Goal: Contribute content

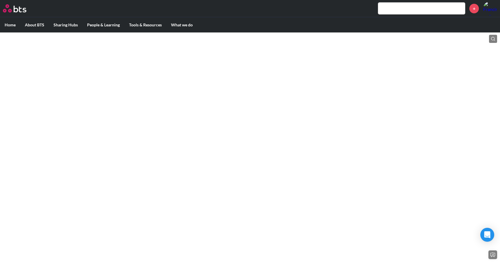
click at [12, 11] on img at bounding box center [14, 8] width 23 height 8
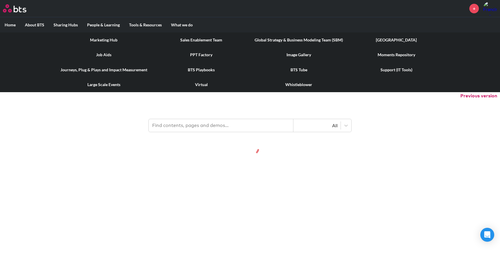
click at [153, 20] on label "Tools & Resources" at bounding box center [146, 24] width 42 height 15
click at [0, 0] on input "Tools & Resources" at bounding box center [0, 0] width 0 height 0
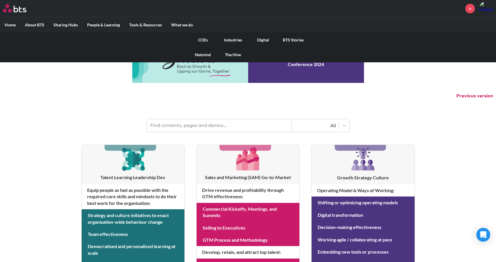
click at [264, 39] on link "Digital" at bounding box center [263, 39] width 30 height 15
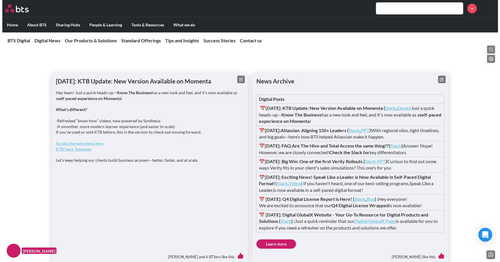
scroll to position [462, 0]
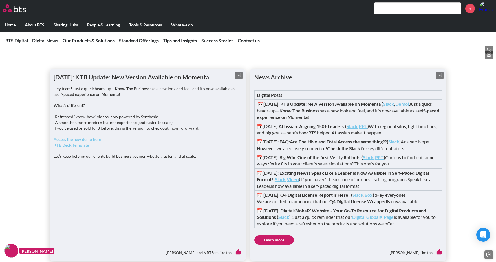
click at [237, 79] on button at bounding box center [239, 76] width 8 height 8
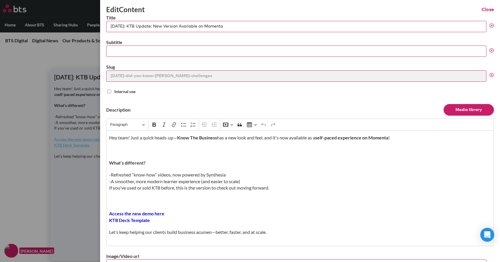
click at [198, 169] on div "Hey team! Just a quick heads-up— Know The Business has a new look and feel, and…" at bounding box center [300, 188] width 388 height 116
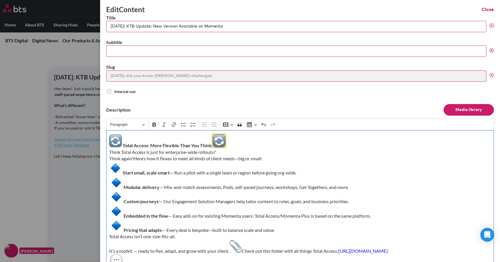
click at [216, 140] on img "Editor editing area: main" at bounding box center [219, 140] width 13 height 13
click at [114, 145] on img "Editor editing area: main" at bounding box center [115, 140] width 13 height 13
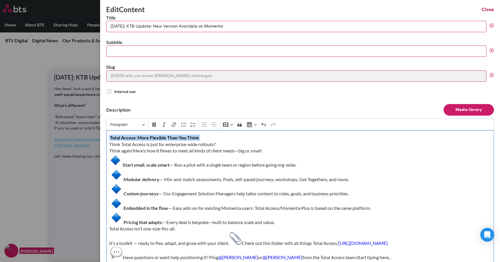
drag, startPoint x: 201, startPoint y: 136, endPoint x: 65, endPoint y: 125, distance: 136.5
click at [65, 48] on div "Edit Content Close Title 25-06-24: KTB Update: New Version Available on Momenta…" at bounding box center [250, 48] width 500 height 0
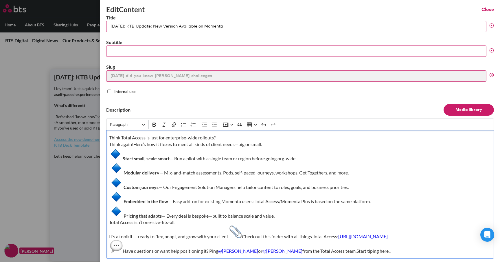
click at [162, 27] on input "25-06-24: KTB Update: New Version Available on Momenta" at bounding box center [296, 26] width 381 height 11
paste input "Total Access: More Flexible Than You Think"
type input "25-10-2: Total Access: More Flexible Than You Think"
click at [113, 150] on img "Editor editing area: main" at bounding box center [115, 153] width 13 height 13
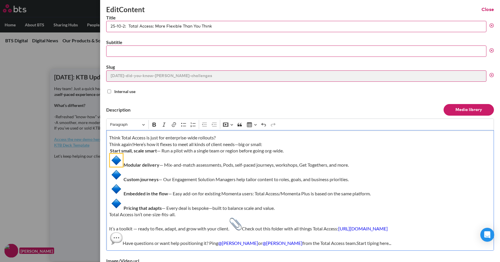
click at [118, 162] on img "Editor editing area: main" at bounding box center [116, 160] width 13 height 13
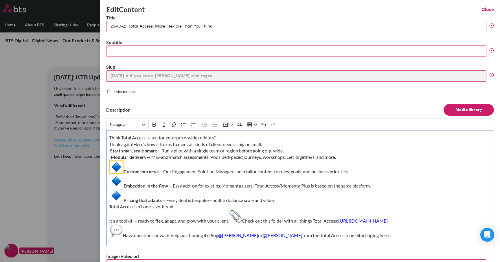
click at [115, 164] on img "Editor editing area: main" at bounding box center [116, 166] width 13 height 13
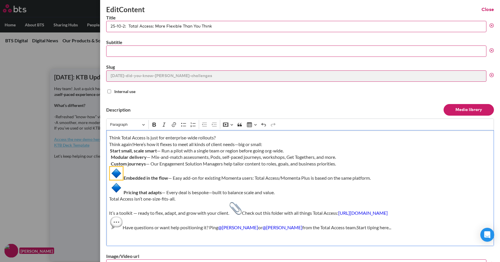
click at [115, 175] on img "Editor editing area: main" at bounding box center [116, 173] width 13 height 13
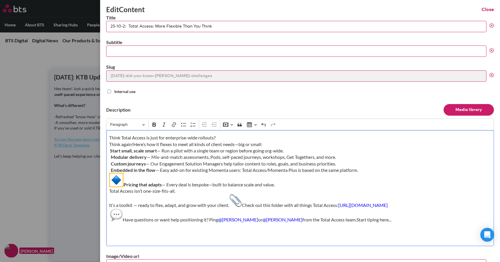
click at [117, 184] on img "Editor editing area: main" at bounding box center [116, 179] width 13 height 13
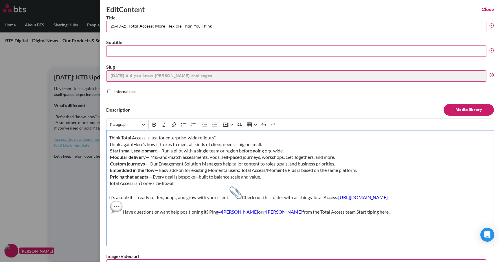
drag, startPoint x: 271, startPoint y: 145, endPoint x: 267, endPoint y: 145, distance: 4.1
click at [267, 145] on p "Think Total Access is just for enterprise-wide rollouts? Think again!Here’s how…" at bounding box center [300, 174] width 382 height 81
click at [234, 192] on img "Editor editing area: main" at bounding box center [235, 192] width 13 height 13
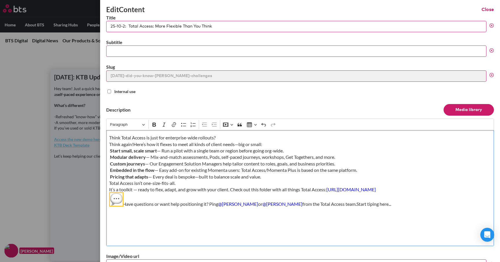
click at [115, 204] on img "Editor editing area: main" at bounding box center [116, 199] width 13 height 13
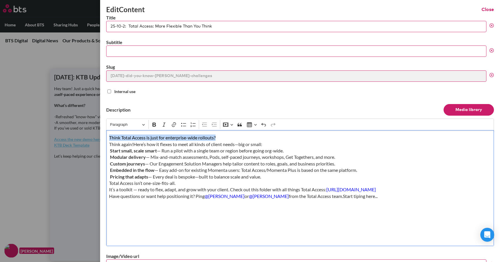
drag, startPoint x: 225, startPoint y: 134, endPoint x: 293, endPoint y: 140, distance: 68.4
click at [293, 140] on div "Think Total Access is just for enterprise-wide rollouts? Think again!Here’s how…" at bounding box center [300, 188] width 388 height 116
click at [167, 124] on button "Italic" at bounding box center [164, 124] width 9 height 9
click at [167, 123] on icon "Editor toolbar" at bounding box center [164, 125] width 6 height 6
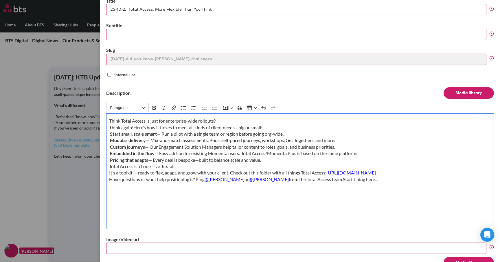
scroll to position [26, 0]
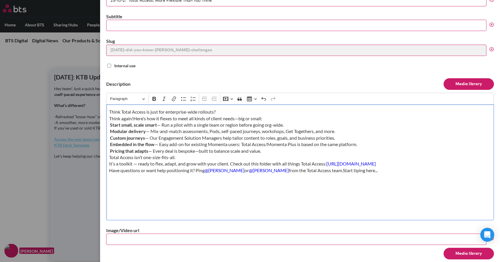
click at [184, 108] on div "Think Total Access is just for enterprise-wide rollouts? Think again!Here’s how…" at bounding box center [300, 162] width 388 height 116
click at [135, 118] on p "Think Total Access is just for enterprise-wide rollouts? Think again!Here’s how…" at bounding box center [300, 141] width 382 height 65
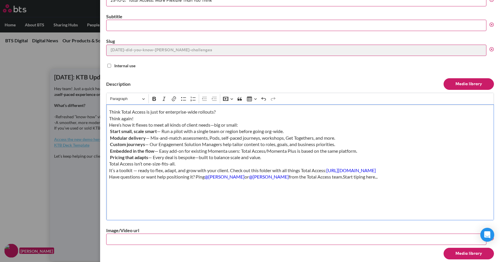
click at [135, 118] on p "Think Total Access is just for enterprise-wide rollouts? Think again! Here’s ho…" at bounding box center [300, 144] width 382 height 71
click at [251, 127] on p "Think Total Access is just for enterprise-wide rollouts? Think again! Here’s ho…" at bounding box center [300, 144] width 382 height 71
click at [112, 178] on p "Think Total Access is just for enterprise-wide rollouts? Think again! Here’s ho…" at bounding box center [300, 144] width 382 height 71
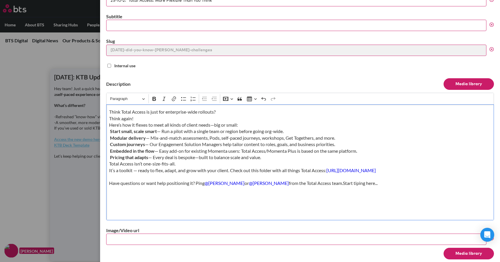
click at [110, 157] on strong "Pricing that adapts" at bounding box center [129, 157] width 38 height 6
click at [159, 172] on p "Think Total Access is just for enterprise-wide rollouts? Think again! Here’s ho…" at bounding box center [300, 148] width 382 height 78
click at [109, 150] on p "Think Total Access is just for enterprise-wide rollouts? Think again! Here’s ho…" at bounding box center [300, 148] width 382 height 78
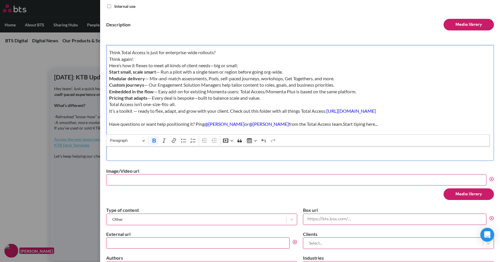
scroll to position [86, 0]
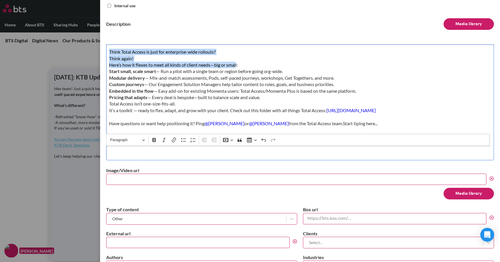
drag, startPoint x: 238, startPoint y: 64, endPoint x: 109, endPoint y: 49, distance: 129.5
click at [109, 49] on p "Think Total Access is just for enterprise-wide rollouts? Think again! Here’s ho…" at bounding box center [300, 88] width 382 height 78
copy p "Think Total Access is just for enterprise-wide rollouts? Think again! Here’s ho…"
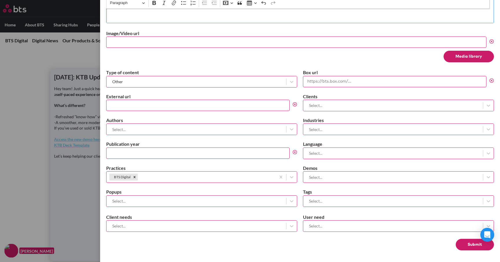
click at [457, 245] on button "Submit" at bounding box center [475, 245] width 38 height 12
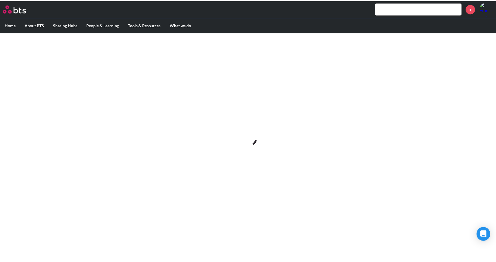
scroll to position [0, 0]
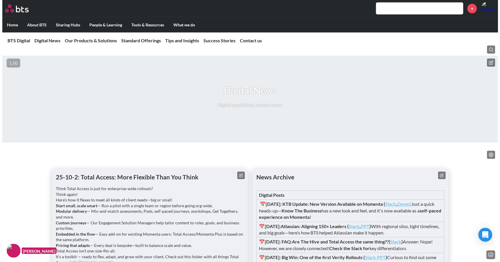
scroll to position [429, 0]
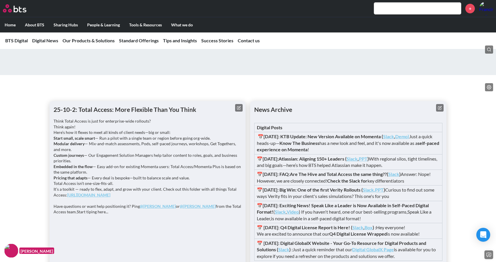
click at [436, 114] on h1 "News Archive" at bounding box center [348, 109] width 188 height 8
click at [436, 111] on button at bounding box center [440, 108] width 8 height 8
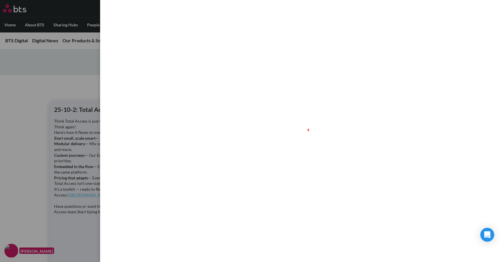
click at [436, 133] on div at bounding box center [300, 131] width 400 height 262
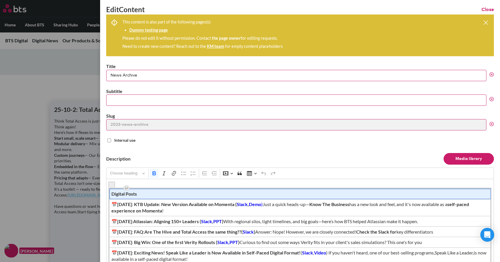
click at [227, 196] on span "Digital Posts" at bounding box center [300, 194] width 378 height 6
click at [299, 180] on button "Row" at bounding box center [297, 179] width 13 height 9
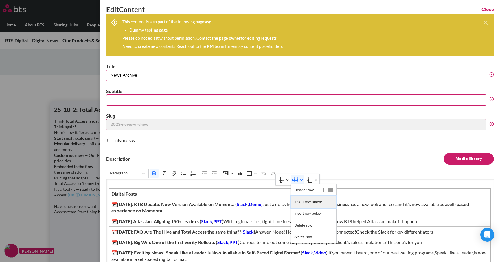
click at [297, 203] on span "Insert row above" at bounding box center [309, 202] width 28 height 8
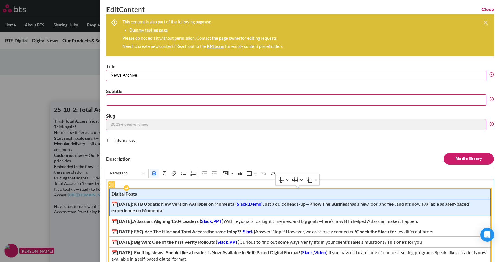
click at [273, 209] on span "📅[DATE]: KTB Update: New Version Available on Momenta ( Slack , Demo ) Just a q…" at bounding box center [300, 207] width 378 height 13
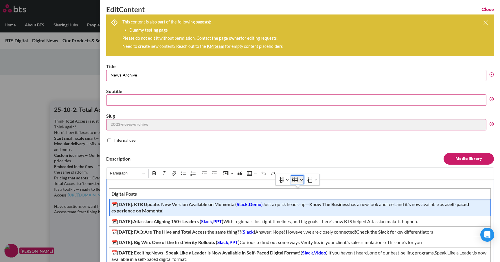
click at [296, 180] on icon "Table toolbar" at bounding box center [295, 179] width 6 height 2
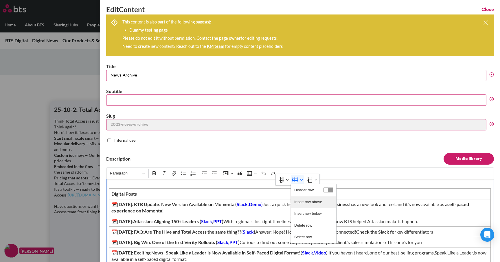
click at [301, 204] on span "Insert row above" at bounding box center [309, 202] width 28 height 8
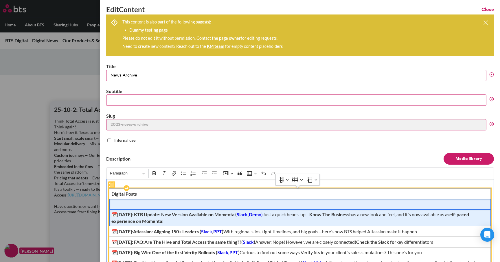
click at [252, 202] on span "Editor editing area: main" at bounding box center [300, 204] width 378 height 6
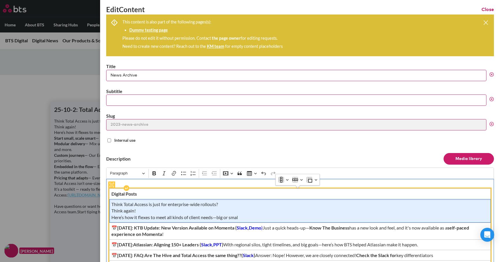
click at [111, 218] on td "Think Total Access is just for enterprise-wide rollouts? Think again! Here’s ho…" at bounding box center [300, 210] width 382 height 23
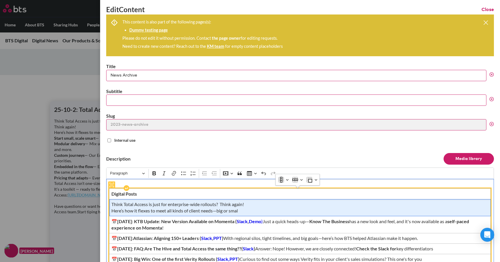
click at [112, 211] on span "Think Total Access is just for enterprise-wide rollouts? Think again! Here’s ho…" at bounding box center [300, 207] width 378 height 13
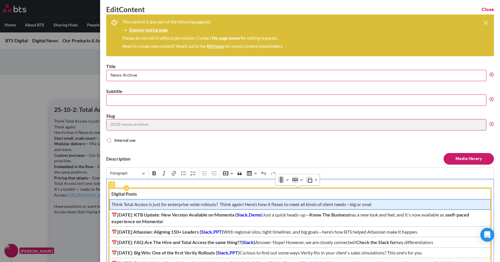
click at [376, 205] on span "Think Total Access is just for enterprise-wide rollouts? Think again! Here’s ho…" at bounding box center [300, 204] width 378 height 6
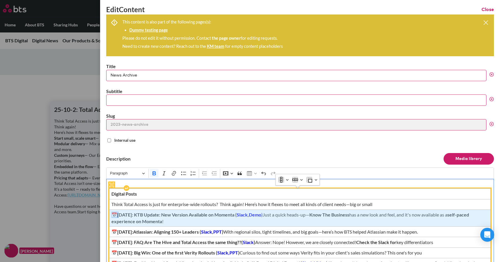
drag, startPoint x: 237, startPoint y: 217, endPoint x: 117, endPoint y: 214, distance: 120.2
click at [117, 214] on strong "📅[DATE]: KTB Update: New Version Available on Momenta (" at bounding box center [173, 215] width 125 height 6
click at [165, 218] on span "📅[DATE]: KTB Update: New Version Available on Momenta ( Slack , Demo ) Just a q…" at bounding box center [300, 217] width 378 height 13
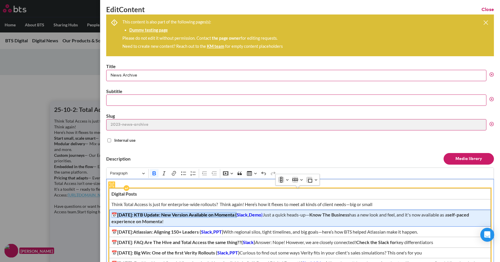
drag, startPoint x: 238, startPoint y: 215, endPoint x: 113, endPoint y: 213, distance: 125.4
click at [113, 213] on strong "📅[DATE]: KTB Update: New Version Available on Momenta (" at bounding box center [173, 215] width 125 height 6
copy strong "📅[DATE]: KTB Update: New Version Available on Momenta"
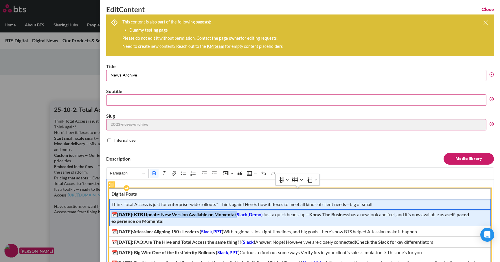
click at [111, 206] on span "Think Total Access is just for enterprise-wide rollouts? Think again! Here’s ho…" at bounding box center [300, 204] width 378 height 6
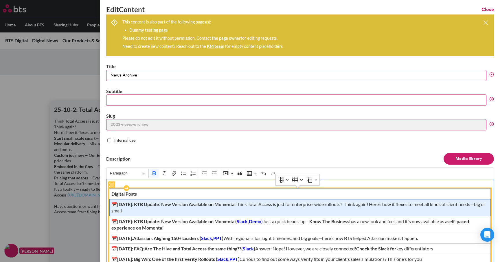
click at [128, 203] on strong "📅[DATE]: KTB Update: New Version Available on Momenta:" at bounding box center [173, 204] width 124 height 6
drag, startPoint x: 134, startPoint y: 204, endPoint x: 237, endPoint y: 203, distance: 103.1
click at [237, 203] on strong "📅25-10-2: KTB Update: New Version Available on Momenta:" at bounding box center [174, 204] width 126 height 6
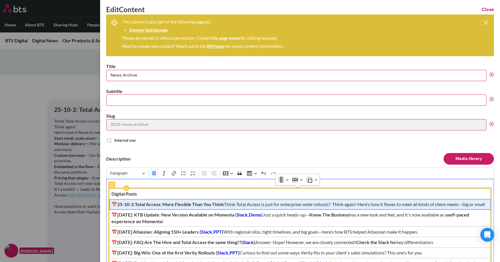
click at [134, 204] on strong "📅25-10-2:Total Access: More Flexible Than You Think" at bounding box center [167, 204] width 113 height 6
click at [223, 202] on strong "📅25-10-2: Total Access: More Flexible Than You Think" at bounding box center [168, 204] width 114 height 6
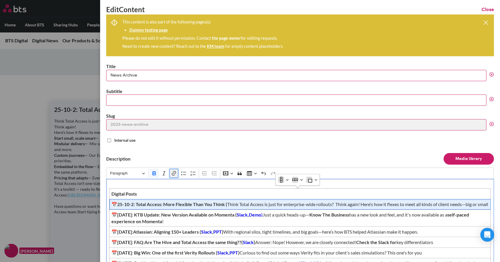
click at [176, 175] on icon "Editor toolbar" at bounding box center [174, 173] width 6 height 6
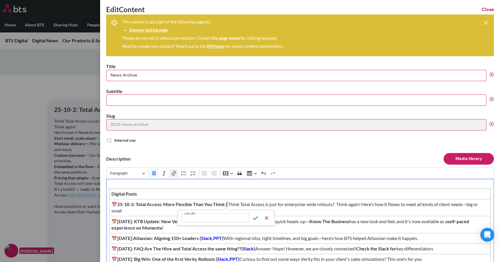
type input "[URL][DOMAIN_NAME]"
click at [255, 217] on icon "submit" at bounding box center [256, 218] width 6 height 6
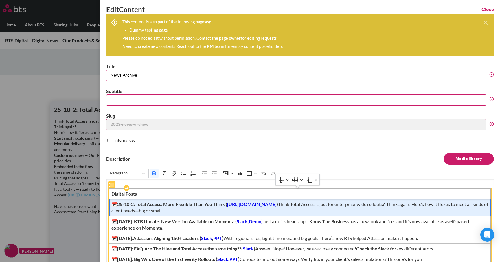
click at [227, 205] on strong "[URL][DOMAIN_NAME]" at bounding box center [252, 204] width 50 height 6
click at [235, 205] on strong "[URL][DOMAIN_NAME]" at bounding box center [252, 204] width 50 height 6
drag, startPoint x: 227, startPoint y: 204, endPoint x: 376, endPoint y: 205, distance: 148.9
click at [277, 205] on strong "[URL][DOMAIN_NAME]" at bounding box center [252, 204] width 50 height 6
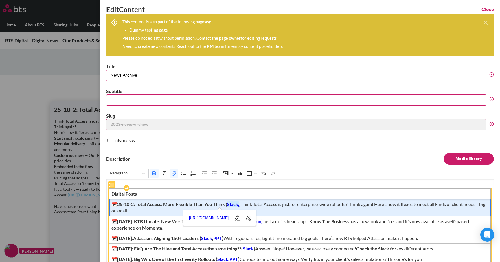
click at [317, 213] on span "📅25-10-2: Total Access: More Flexible Than You Think ( Slack, ) Think Total Acc…" at bounding box center [300, 207] width 378 height 13
click at [239, 203] on strong ")" at bounding box center [239, 204] width 1 height 6
drag, startPoint x: 238, startPoint y: 204, endPoint x: 245, endPoint y: 206, distance: 6.9
click at [245, 206] on strong "Box)" at bounding box center [244, 204] width 10 height 6
click at [242, 204] on strong "Box)" at bounding box center [244, 204] width 10 height 6
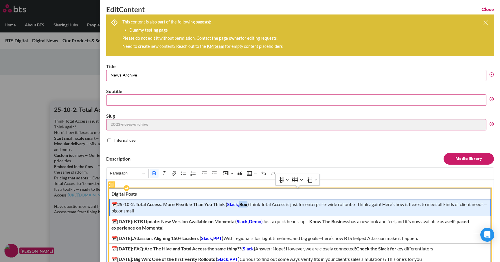
drag, startPoint x: 239, startPoint y: 205, endPoint x: 246, endPoint y: 206, distance: 7.3
click at [246, 206] on strong "Box)" at bounding box center [244, 204] width 10 height 6
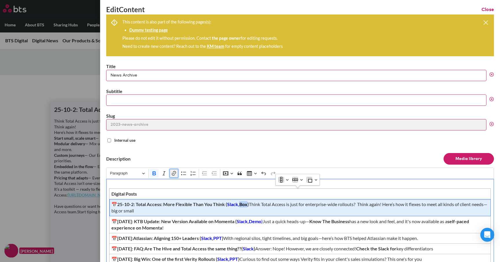
click at [174, 173] on icon "Editor toolbar" at bounding box center [174, 173] width 6 height 6
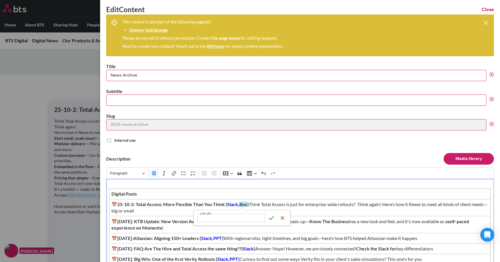
type input "[URL][DOMAIN_NAME]"
click at [273, 219] on icon "submit" at bounding box center [272, 218] width 6 height 6
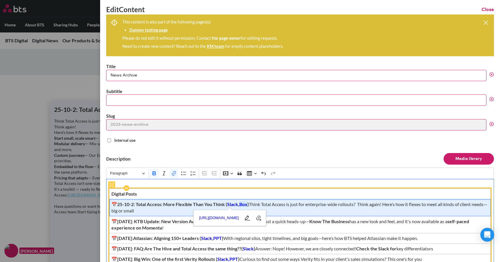
click at [322, 212] on span "📅25-10-2: Total Access: More Flexible Than You Think ( Slack, Box ) Think Total…" at bounding box center [300, 207] width 378 height 13
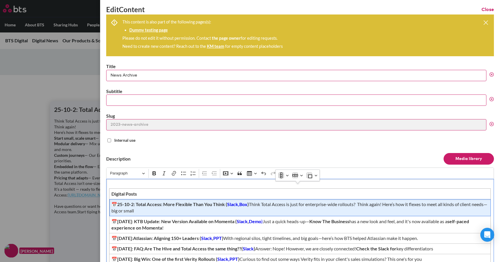
scroll to position [22, 0]
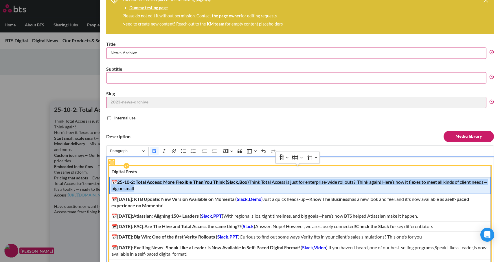
drag, startPoint x: 160, startPoint y: 191, endPoint x: 110, endPoint y: 182, distance: 50.6
click at [110, 182] on td "📅25-10-2: Total Access: More Flexible Than You Think ( Slack, Box ) Think Total…" at bounding box center [300, 185] width 382 height 17
copy span "📅25-10-2: Total Access: More Flexible Than You Think ( Slack, Box ) Think Total…"
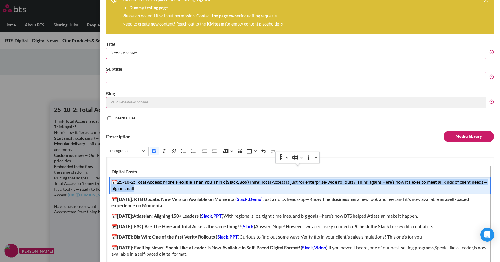
click at [316, 129] on header "Description Media library" at bounding box center [300, 136] width 388 height 17
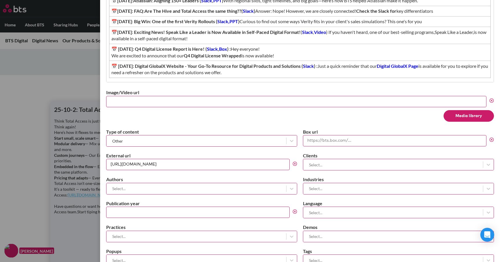
scroll to position [297, 0]
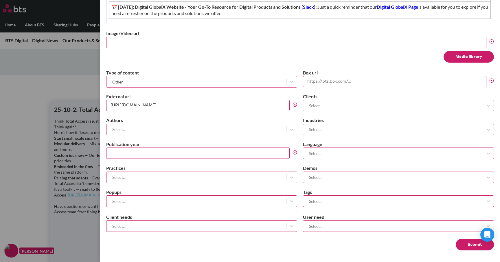
click at [464, 242] on button "Submit" at bounding box center [475, 245] width 38 height 12
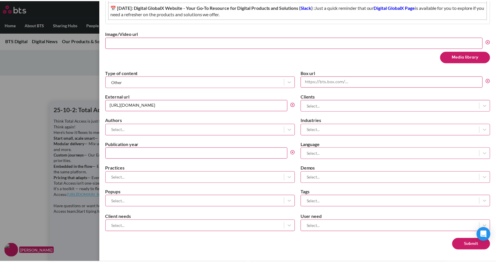
scroll to position [0, 0]
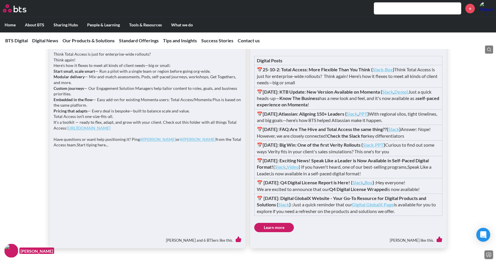
scroll to position [501, 0]
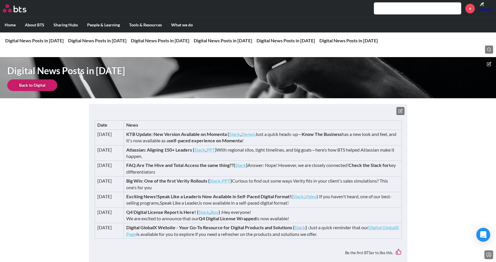
click at [404, 108] on button at bounding box center [400, 111] width 8 height 8
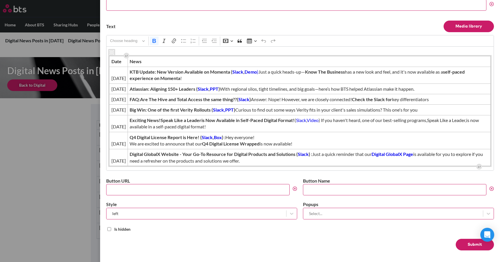
scroll to position [31, 0]
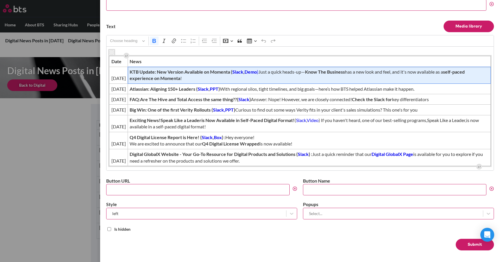
click at [150, 72] on span "KTB Update: New Version Available on Momenta ( Slack , Demo ) Just a quick head…" at bounding box center [309, 75] width 359 height 13
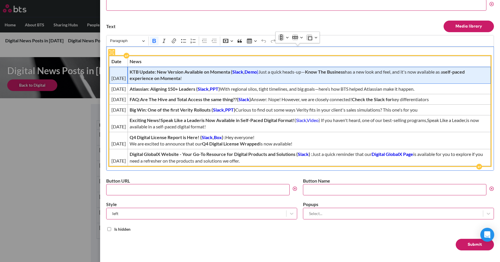
click at [126, 75] on span "25-06-24" at bounding box center [118, 78] width 15 height 6
click at [171, 69] on strong "KTB Update: New Version Available on Momenta (" at bounding box center [181, 72] width 103 height 6
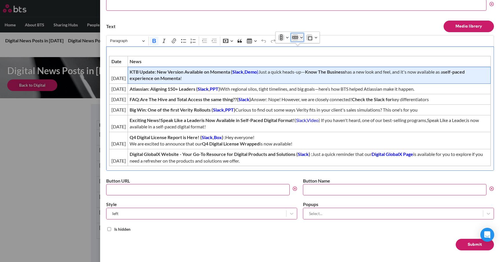
click at [295, 37] on icon "Table toolbar" at bounding box center [295, 37] width 6 height 2
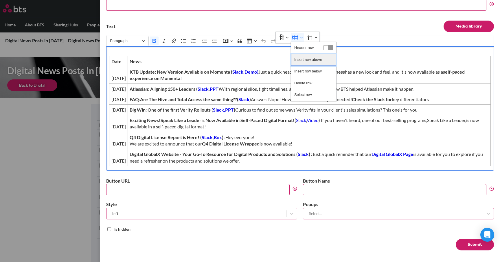
click at [302, 61] on span "Insert row above" at bounding box center [309, 60] width 28 height 8
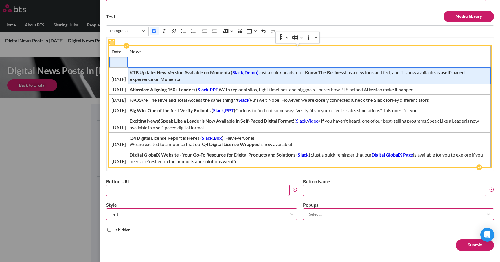
click at [119, 58] on td "Editor editing area: main" at bounding box center [118, 62] width 19 height 10
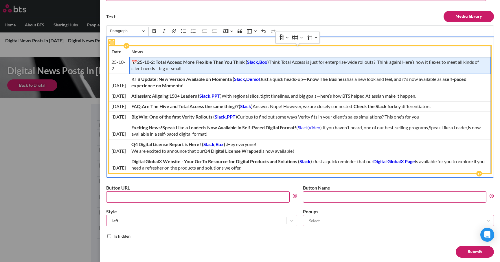
click at [275, 71] on span "📅25-10-2: Total Access: More Flexible Than You Think ( Slack, Box ) Think Total…" at bounding box center [310, 65] width 358 height 13
drag, startPoint x: 155, startPoint y: 62, endPoint x: 135, endPoint y: 61, distance: 20.3
click at [135, 61] on strong "📅25-10-2: Total Access: More Flexible Than You Think (" at bounding box center [189, 62] width 116 height 6
click at [156, 62] on strong "📅25-10-2: Total Access: More Flexible Than You Think (" at bounding box center [189, 62] width 116 height 6
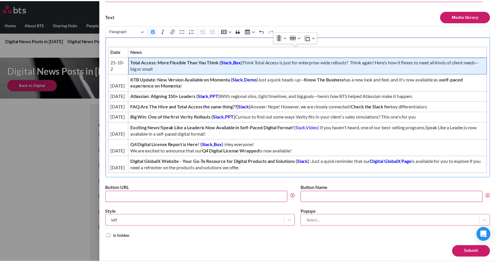
scroll to position [58, 0]
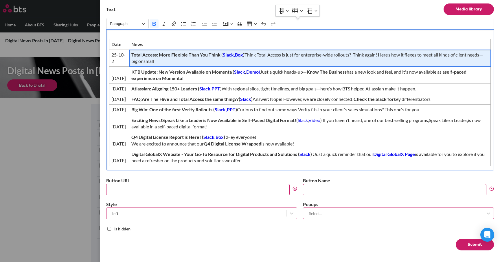
click at [480, 248] on button "Submit" at bounding box center [475, 245] width 38 height 12
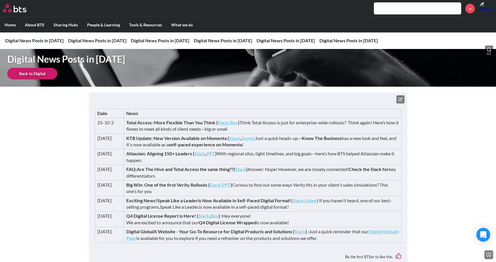
scroll to position [11, 0]
